Goal: Find contact information: Find contact information

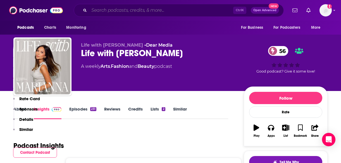
click at [141, 11] on input "Search podcasts, credits, & more..." at bounding box center [161, 10] width 144 height 9
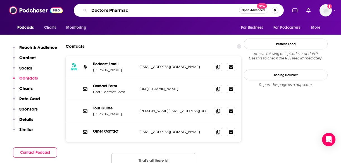
type input "Doctor's Pharmacy"
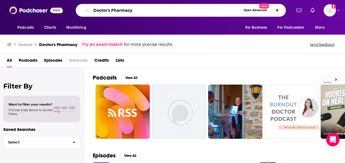
drag, startPoint x: 163, startPoint y: 11, endPoint x: 78, endPoint y: 10, distance: 84.6
click at [78, 10] on div "Doctor's Pharmacy Open Advanced New" at bounding box center [181, 10] width 210 height 13
paste input ""The Doctor's Farmacy with [PERSON_NAME], M.D.""
click at [96, 8] on input ""The Doctor's Farmacy with [PERSON_NAME], M.D." at bounding box center [166, 10] width 150 height 9
type input "The Doctor's Farmacy with [PERSON_NAME], M.D."
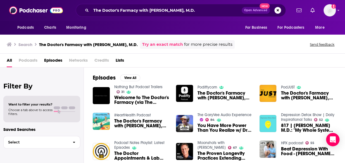
click at [223, 93] on span "The Doctor's Farmacy with [PERSON_NAME], M.D." at bounding box center [224, 95] width 55 height 9
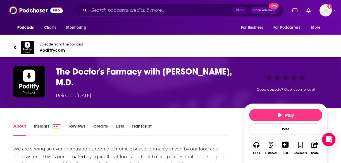
click at [166, 72] on h1 "The Doctor's Farmacy with [PERSON_NAME], M.D." at bounding box center [145, 77] width 179 height 22
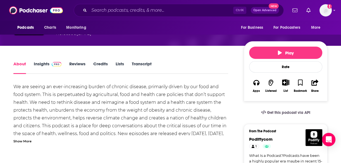
scroll to position [68, 0]
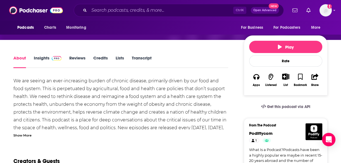
click at [42, 57] on link "Insights" at bounding box center [48, 61] width 28 height 13
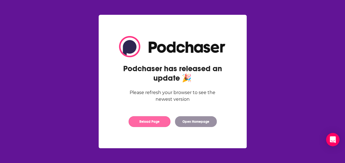
click at [159, 121] on button "Reload Page" at bounding box center [149, 121] width 42 height 11
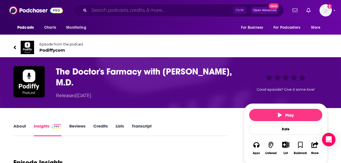
click at [154, 12] on input "Search podcasts, credits, & more..." at bounding box center [161, 10] width 144 height 9
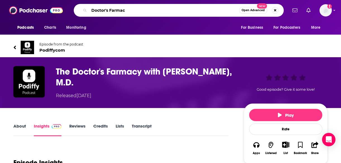
type input "Doctor's Farmacy"
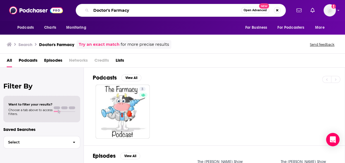
drag, startPoint x: 148, startPoint y: 10, endPoint x: 89, endPoint y: 12, distance: 59.5
click at [89, 12] on div "Doctor's Farmacy Open Advanced New" at bounding box center [181, 10] width 210 height 13
type input "mark hyman"
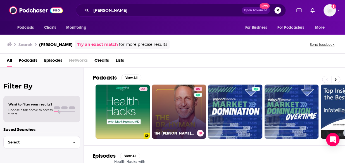
click at [160, 118] on link "85 The Dr. Hyman Show" at bounding box center [179, 112] width 54 height 54
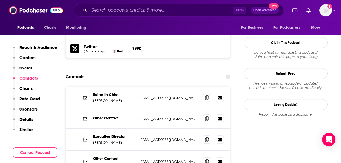
scroll to position [560, 0]
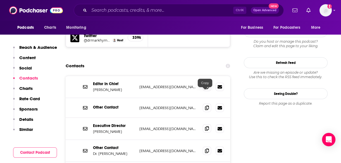
click at [204, 118] on div "Executive Director Meredith Jones mjones@drhyman.com mjones@drhyman.com" at bounding box center [148, 129] width 165 height 22
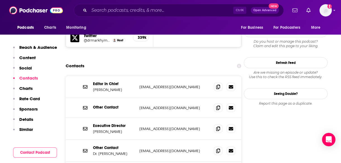
click at [217, 126] on icon at bounding box center [218, 128] width 4 height 4
click at [122, 10] on input "Search podcasts, credits, & more..." at bounding box center [161, 10] width 144 height 9
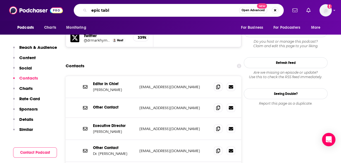
type input "epic table"
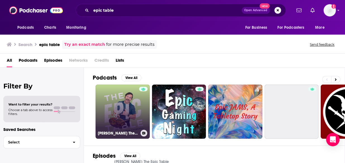
click at [120, 121] on link "Dan Churchill's The Epic Table" at bounding box center [123, 112] width 54 height 54
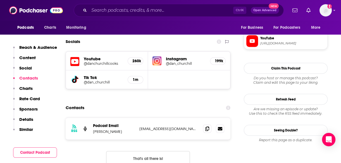
scroll to position [524, 0]
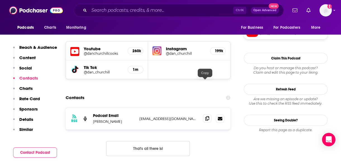
click at [205, 116] on icon at bounding box center [207, 118] width 4 height 4
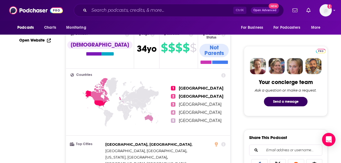
scroll to position [0, 0]
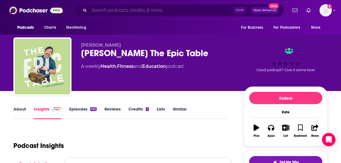
click at [163, 12] on input "Search podcasts, credits, & more..." at bounding box center [161, 10] width 144 height 9
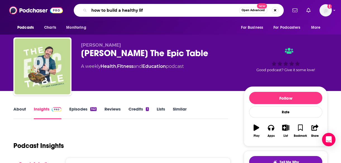
type input "how to build a healthy life"
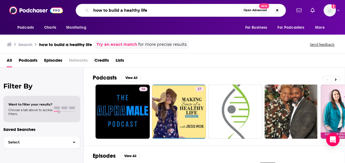
drag, startPoint x: 168, startPoint y: 12, endPoint x: 62, endPoint y: 12, distance: 106.2
click at [62, 12] on div "Podcasts Charts Monitoring how to build a healthy life Open Advanced New For Bu…" at bounding box center [172, 10] width 345 height 21
type input "arthur brooks"
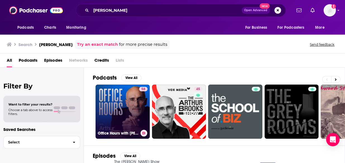
click at [111, 116] on link "58 Office Hours with Arthur Brooks" at bounding box center [123, 112] width 54 height 54
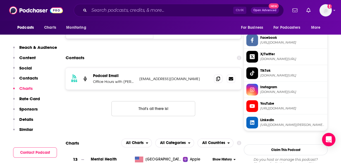
scroll to position [411, 0]
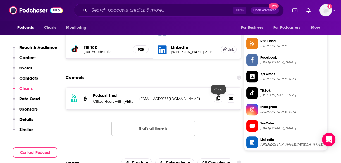
click at [218, 98] on icon at bounding box center [218, 98] width 4 height 4
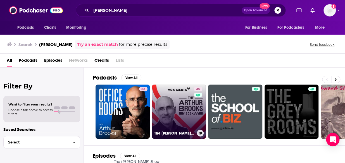
click at [182, 114] on link "45 The Arthur Brooks Show" at bounding box center [179, 112] width 54 height 54
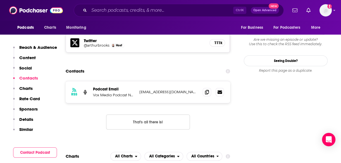
scroll to position [537, 0]
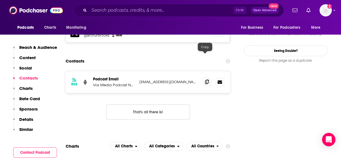
click at [205, 80] on icon at bounding box center [207, 82] width 4 height 4
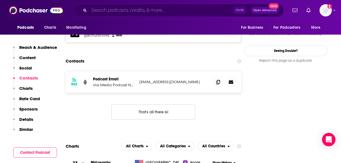
click at [155, 11] on input "Search podcasts, credits, & more..." at bounding box center [161, 10] width 144 height 9
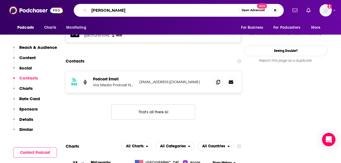
type input "joe rogan"
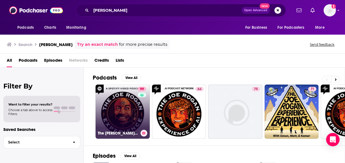
click at [129, 111] on link "99 The Joe Rogan Experience" at bounding box center [123, 112] width 54 height 54
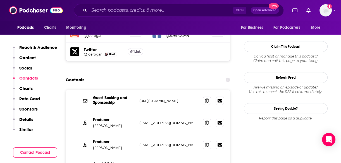
scroll to position [523, 0]
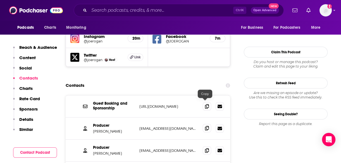
click at [205, 126] on icon at bounding box center [207, 128] width 4 height 4
